Goal: Task Accomplishment & Management: Manage account settings

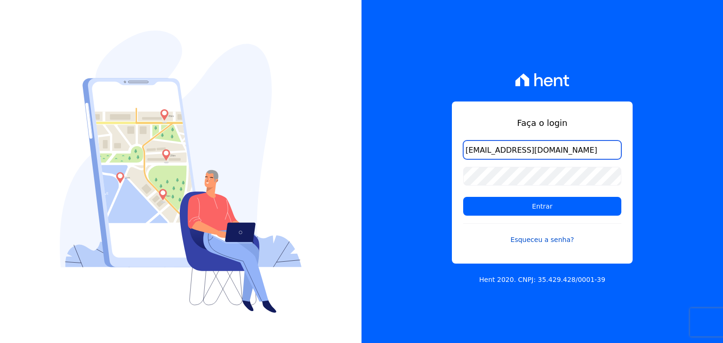
type input "[EMAIL_ADDRESS][DOMAIN_NAME]"
click at [534, 238] on link "Esqueceu a senha?" at bounding box center [542, 234] width 158 height 22
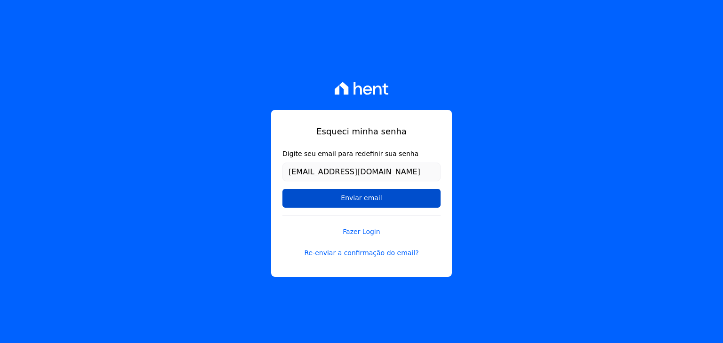
type input "[EMAIL_ADDRESS][DOMAIN_NAME]"
click at [394, 193] on input "Enviar email" at bounding box center [361, 198] width 158 height 19
click at [377, 196] on input "Enviar email" at bounding box center [361, 198] width 158 height 19
click at [343, 201] on input "Enviar email" at bounding box center [361, 198] width 158 height 19
click at [359, 252] on link "Re-enviar a confirmação do email?" at bounding box center [361, 253] width 158 height 10
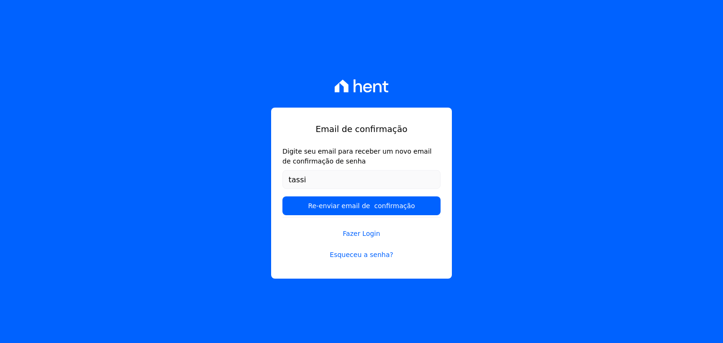
type input "[EMAIL_ADDRESS][DOMAIN_NAME]"
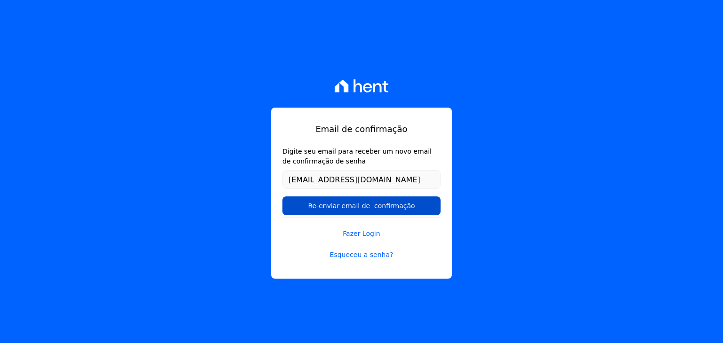
click at [355, 209] on input "Re-enviar email de confirmação" at bounding box center [361, 206] width 158 height 19
click at [371, 208] on input "Re-enviar email de confirmação" at bounding box center [361, 206] width 158 height 19
click at [365, 210] on input "Re-enviar email de confirmação" at bounding box center [361, 206] width 158 height 19
click at [369, 239] on link "Fazer Login" at bounding box center [361, 228] width 158 height 22
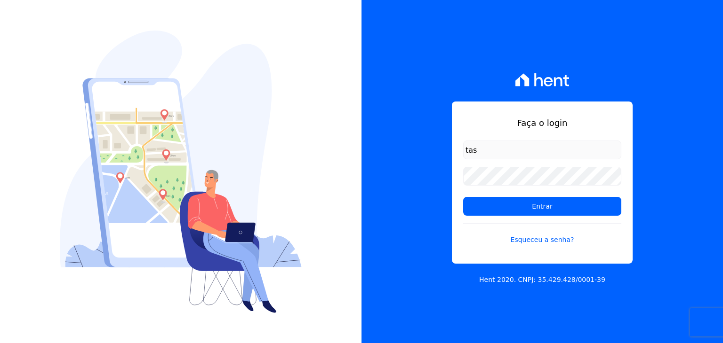
type input "[EMAIL_ADDRESS][DOMAIN_NAME]"
click at [544, 241] on link "Esqueceu a senha?" at bounding box center [542, 234] width 158 height 22
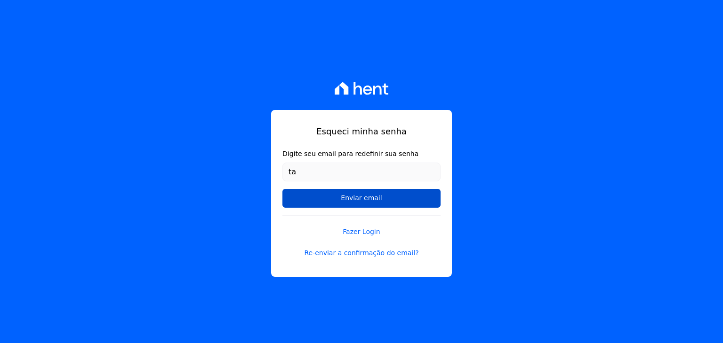
type input "[EMAIL_ADDRESS][DOMAIN_NAME]"
click at [401, 200] on input "Enviar email" at bounding box center [361, 198] width 158 height 19
click at [367, 199] on input "Enviar email" at bounding box center [361, 198] width 158 height 19
